Goal: Navigation & Orientation: Find specific page/section

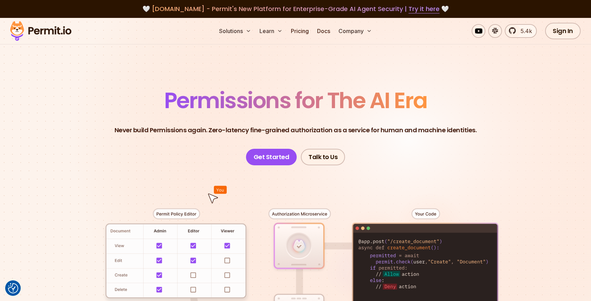
click at [53, 31] on img at bounding box center [41, 30] width 68 height 23
click at [64, 93] on header "Permissions for The AI Era Never build Permissions again. Zero-latency fine-gra…" at bounding box center [295, 128] width 483 height 76
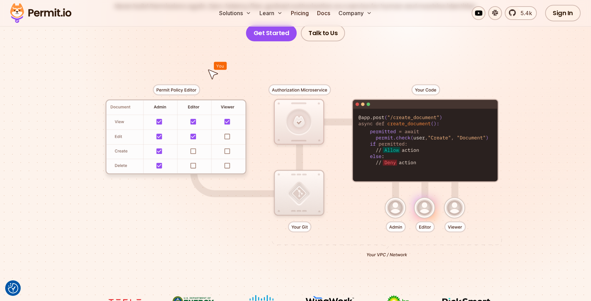
scroll to position [83, 0]
